Goal: Find specific page/section: Find specific page/section

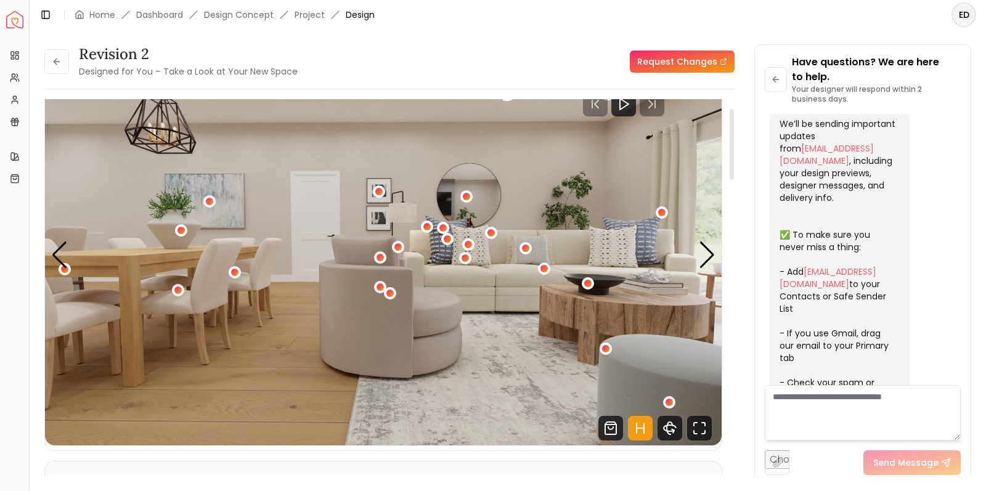
scroll to position [55, 0]
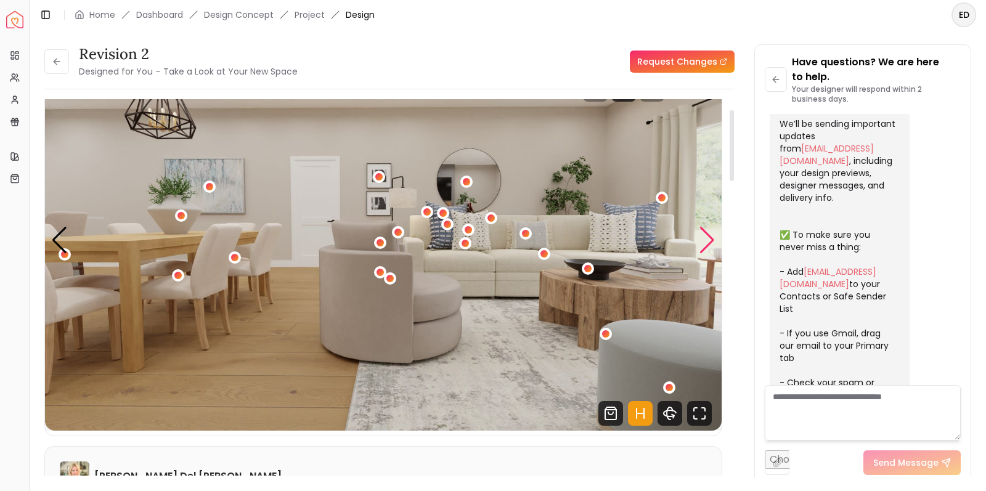
click at [711, 247] on div "Next slide" at bounding box center [707, 240] width 17 height 27
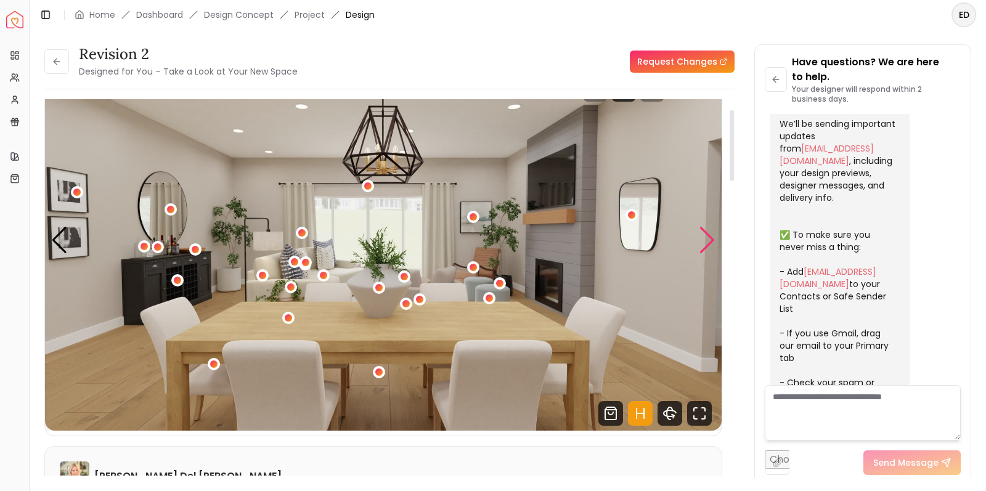
click at [712, 243] on div "Next slide" at bounding box center [707, 240] width 17 height 27
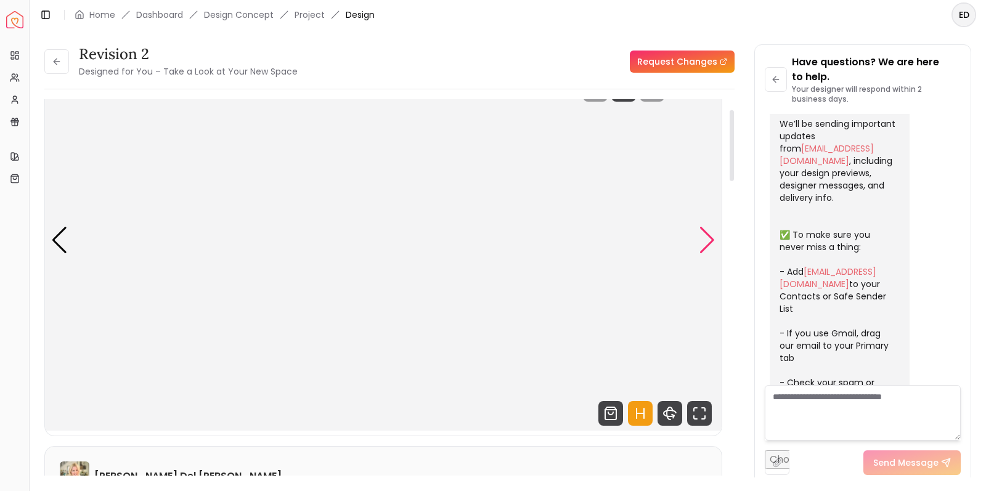
click at [712, 243] on div "Next slide" at bounding box center [707, 240] width 17 height 27
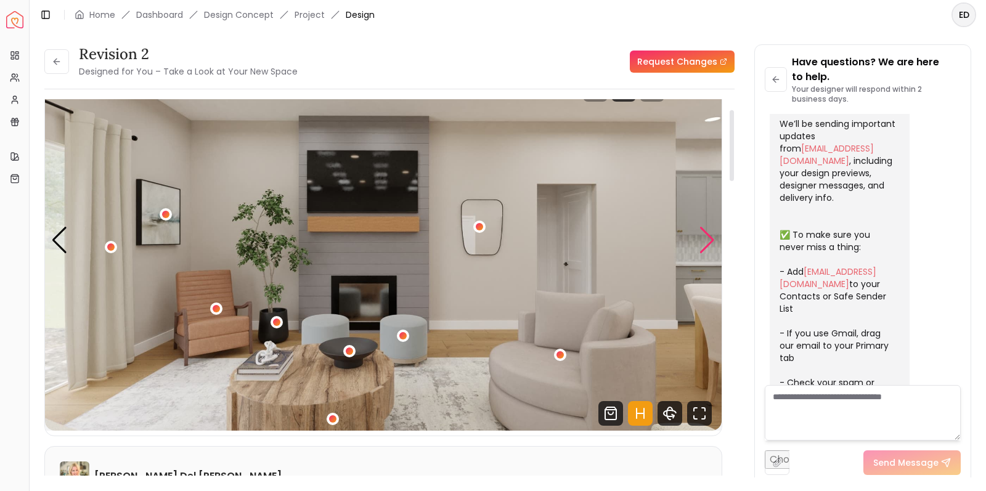
click at [712, 243] on div "Next slide" at bounding box center [707, 240] width 17 height 27
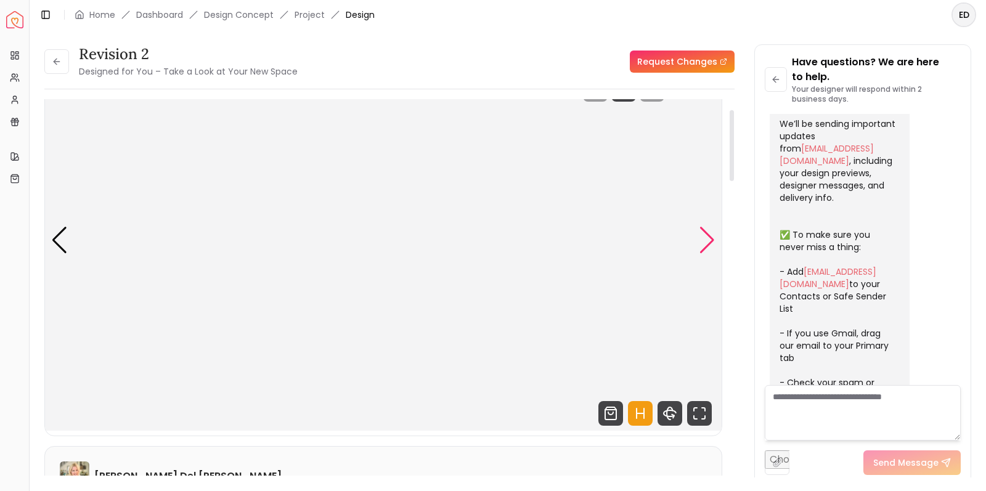
click at [712, 243] on div "Next slide" at bounding box center [707, 240] width 17 height 27
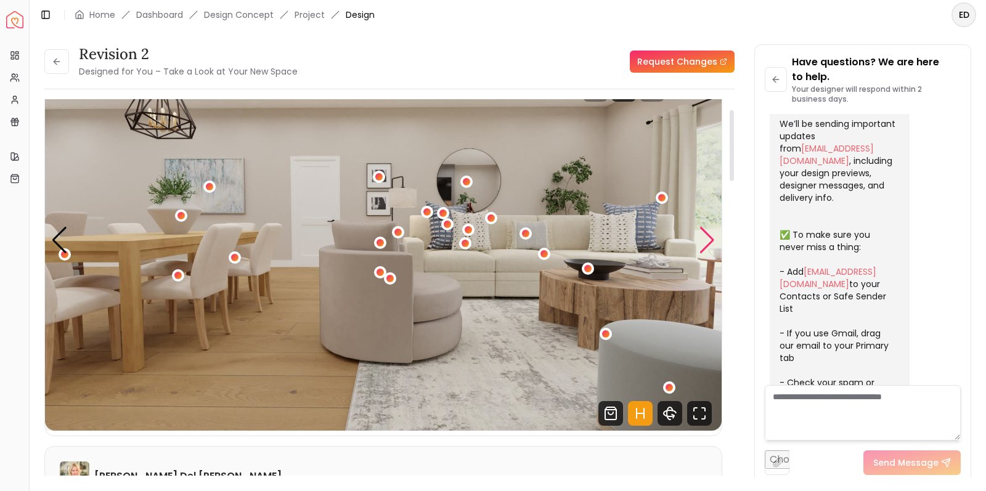
click at [712, 243] on div "Next slide" at bounding box center [707, 240] width 17 height 27
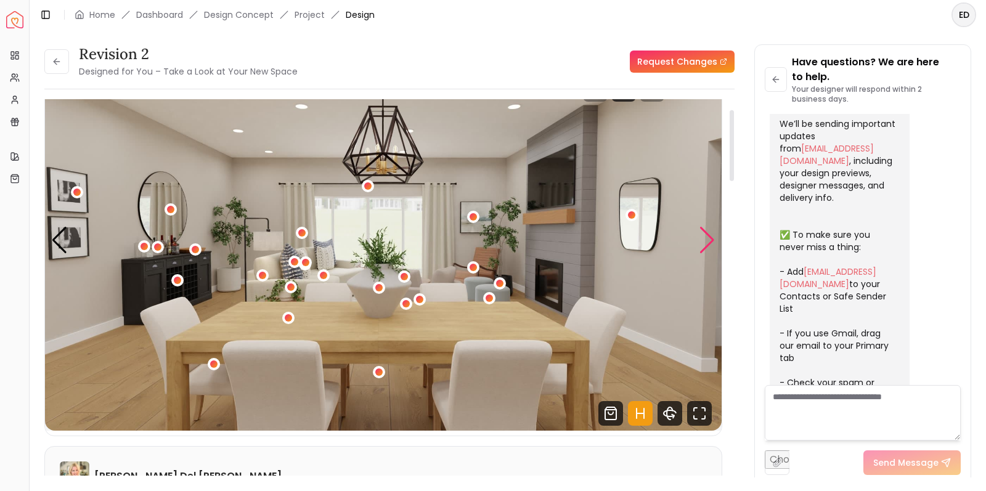
click at [712, 243] on div "Next slide" at bounding box center [707, 240] width 17 height 27
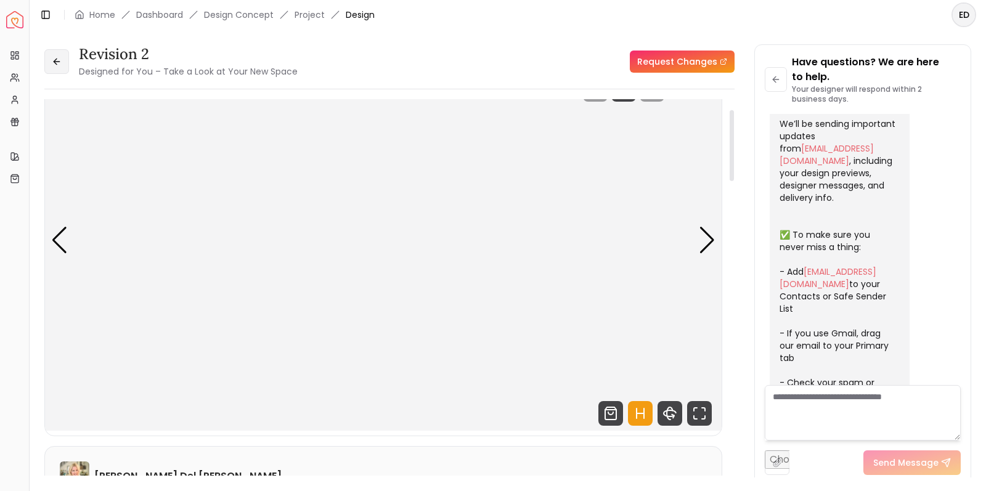
click at [53, 62] on icon at bounding box center [57, 62] width 10 height 10
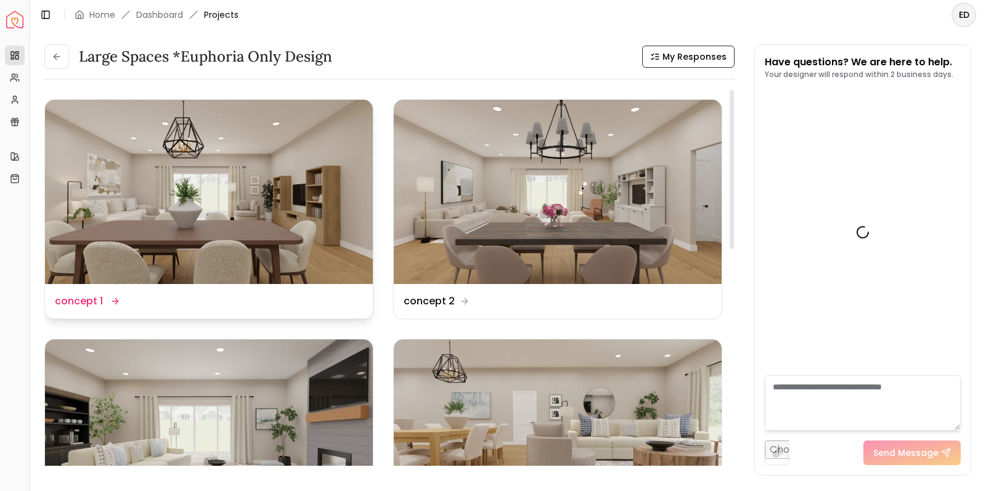
scroll to position [380, 0]
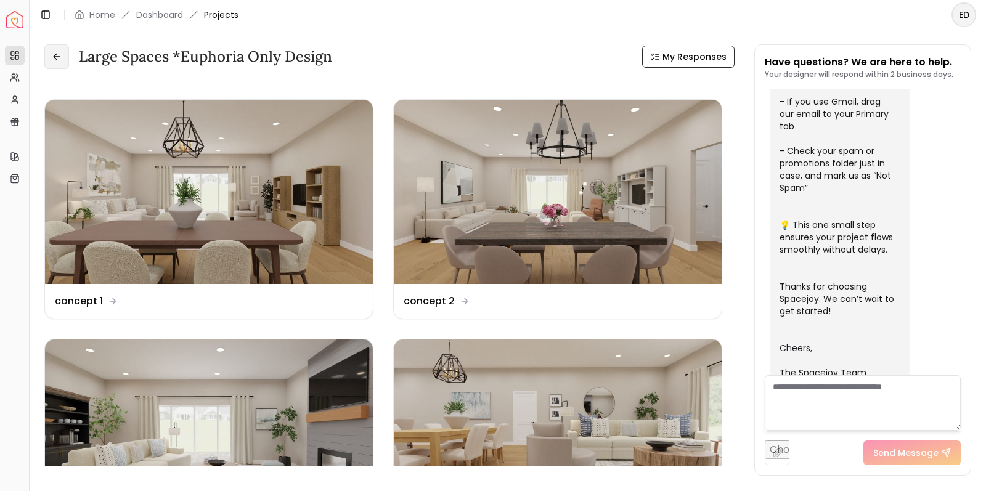
click at [62, 59] on button at bounding box center [56, 56] width 25 height 25
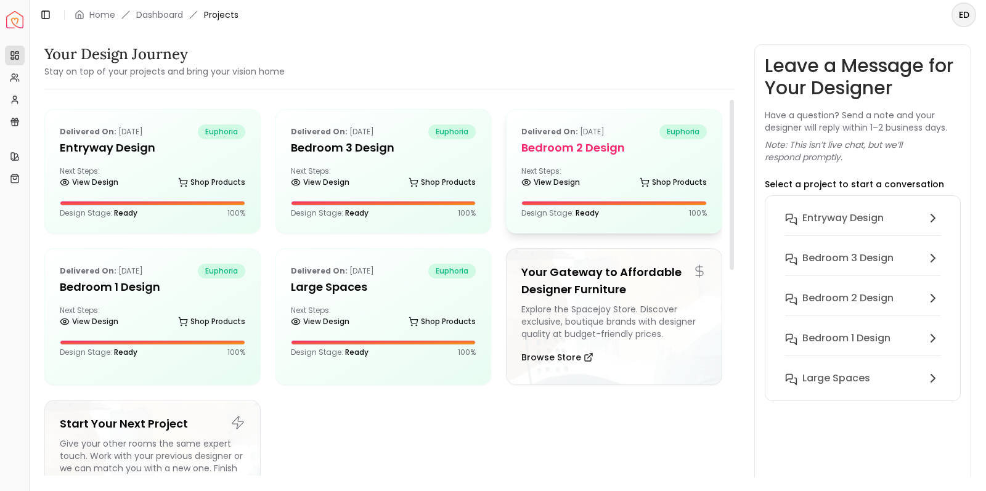
click at [571, 200] on div "Delivered on: [DATE] euphoria Bedroom 2 design Next Steps: View Design Shop Pro…" at bounding box center [613, 171] width 215 height 123
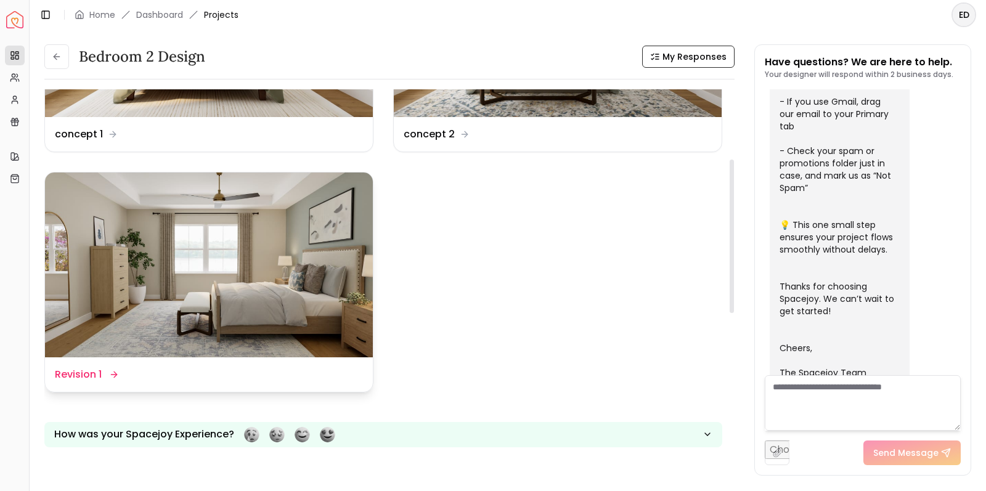
scroll to position [171, 0]
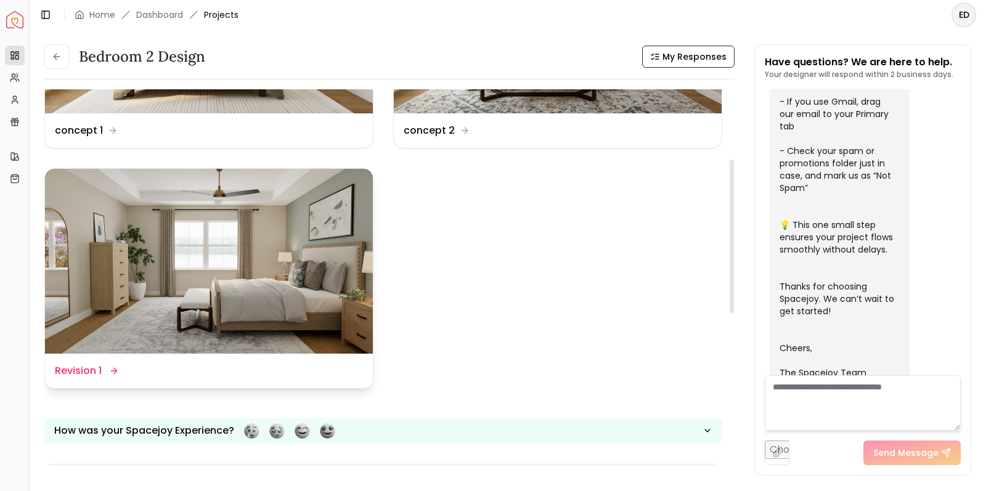
click at [236, 240] on img at bounding box center [209, 261] width 328 height 184
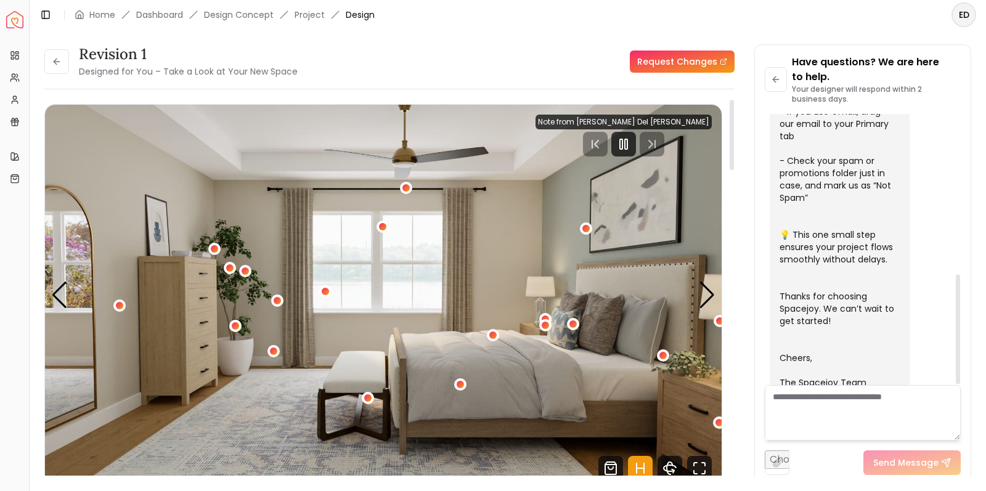
scroll to position [0, 1]
click at [631, 150] on icon "Pause" at bounding box center [623, 144] width 15 height 15
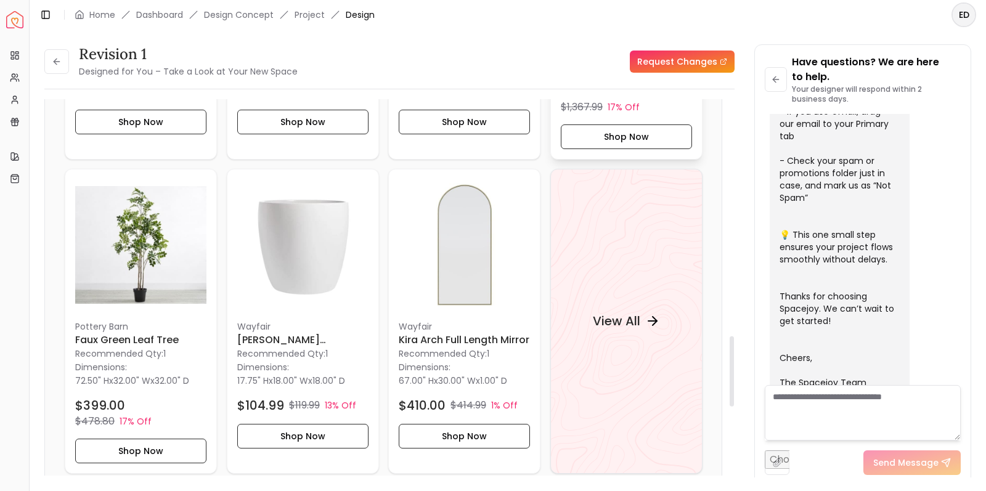
scroll to position [1275, 0]
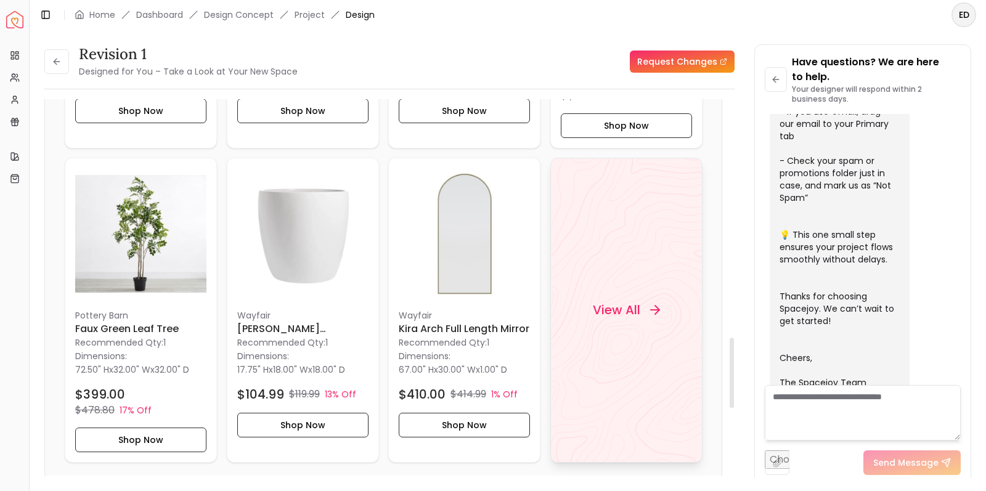
click at [627, 301] on h4 "View All" at bounding box center [615, 309] width 47 height 17
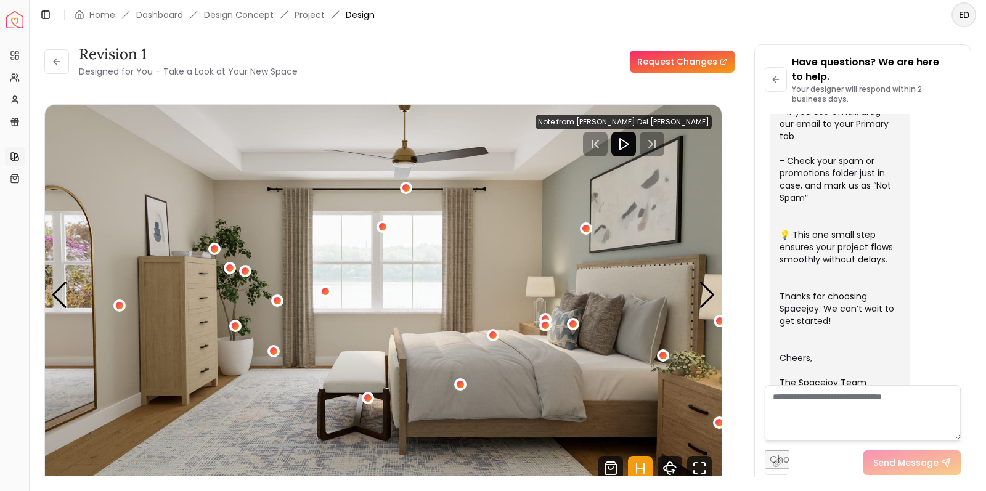
scroll to position [0, 0]
click at [61, 61] on icon at bounding box center [57, 62] width 10 height 10
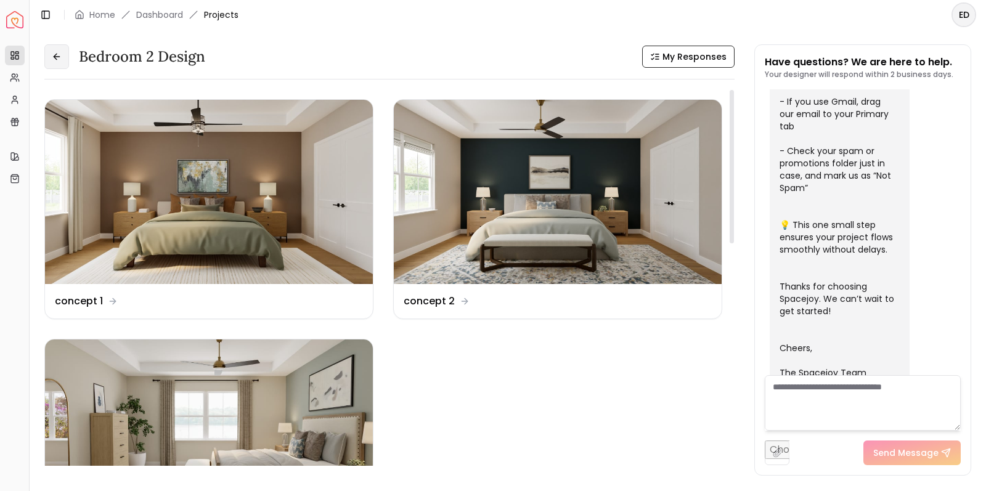
click at [59, 57] on icon at bounding box center [57, 57] width 6 height 0
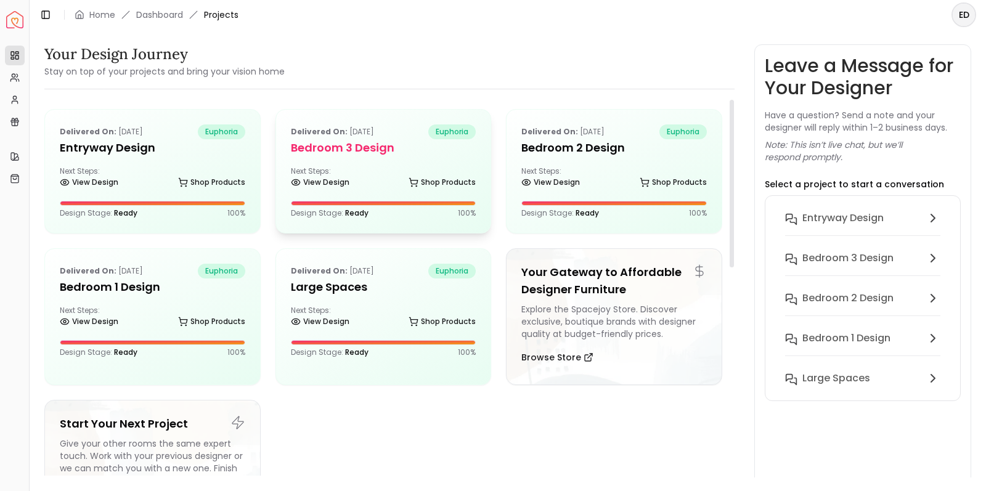
click at [376, 157] on div "Delivered on: [DATE] euphoria Bedroom 3 design Next Steps: View Design Shop Pro…" at bounding box center [383, 171] width 215 height 123
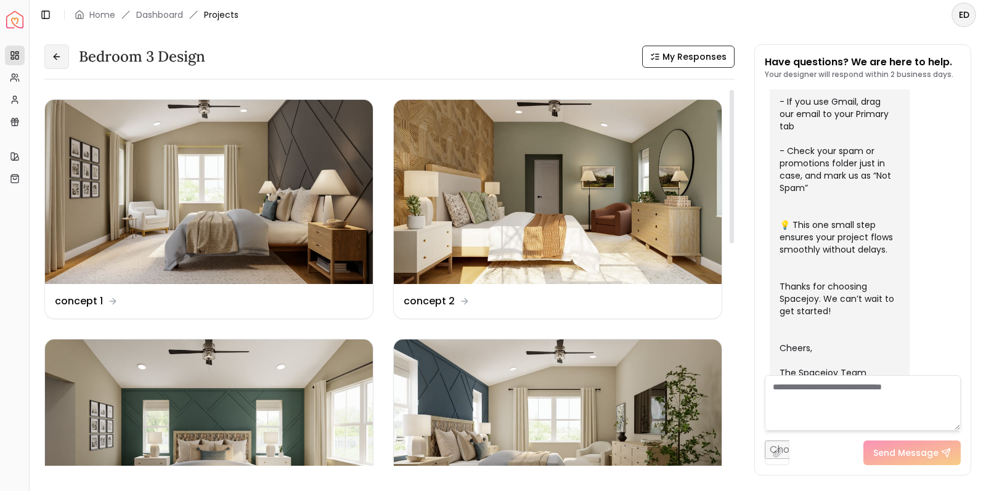
click at [53, 61] on icon at bounding box center [57, 57] width 10 height 10
